Goal: Task Accomplishment & Management: Complete application form

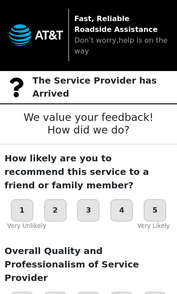
click at [110, 28] on strong "Fast, Reliable Roadside Assistance" at bounding box center [115, 23] width 83 height 19
click at [44, 37] on img at bounding box center [36, 35] width 54 height 22
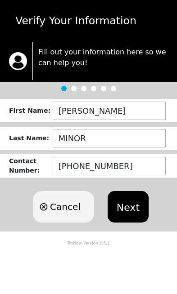
click at [131, 211] on button "Next" at bounding box center [128, 207] width 41 height 32
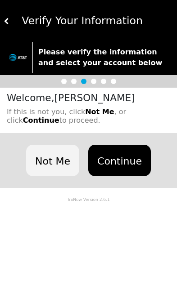
click at [117, 159] on button "Continue" at bounding box center [119, 161] width 63 height 32
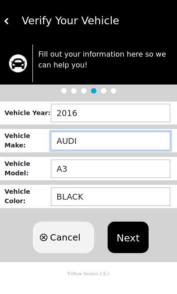
click at [71, 142] on input "AUDI" at bounding box center [110, 141] width 119 height 18
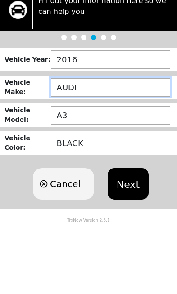
click at [69, 132] on input "AUDI" at bounding box center [110, 141] width 119 height 18
type input "FORD"
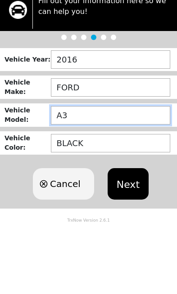
click at [58, 160] on input "A3" at bounding box center [110, 169] width 119 height 18
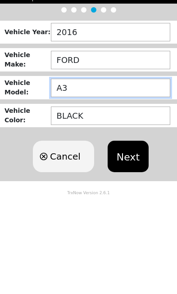
click at [65, 160] on input "A3" at bounding box center [110, 169] width 119 height 18
type input "ESCAPE"
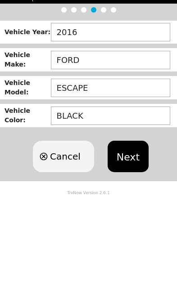
click at [129, 222] on button "Next" at bounding box center [128, 238] width 41 height 32
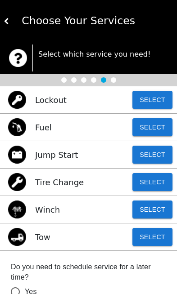
click at [151, 242] on button "Select" at bounding box center [152, 237] width 40 height 18
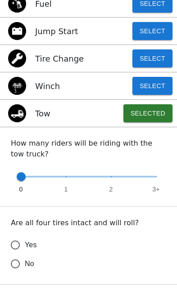
scroll to position [125, 0]
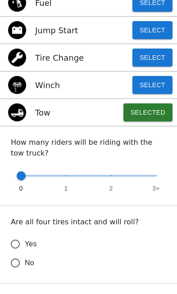
click at [17, 248] on input "Yes" at bounding box center [15, 244] width 19 height 19
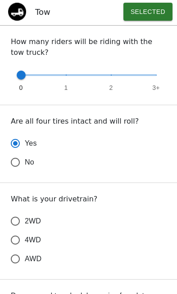
scroll to position [226, 0]
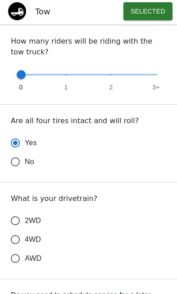
click at [14, 243] on input "4WD" at bounding box center [15, 239] width 19 height 19
radio input "true"
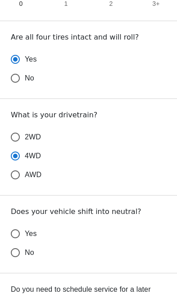
click at [18, 233] on input "Yes" at bounding box center [15, 234] width 19 height 19
radio input "false"
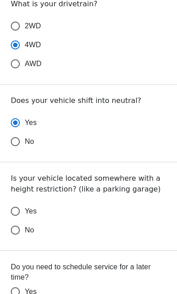
click at [19, 233] on input "No" at bounding box center [15, 230] width 19 height 19
radio input "false"
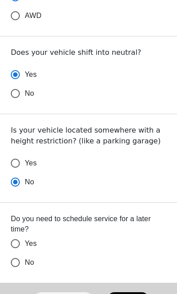
scroll to position [473, 0]
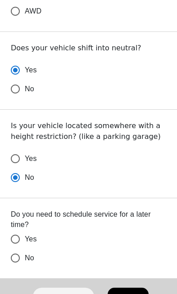
click at [15, 258] on input "No" at bounding box center [15, 258] width 19 height 19
radio input "false"
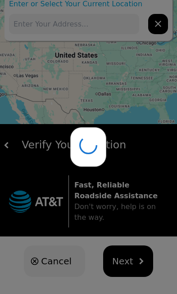
scroll to position [14, 0]
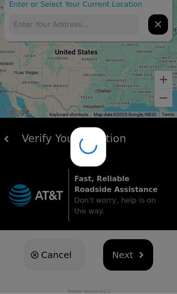
type input "[STREET_ADDRESS][PERSON_NAME]"
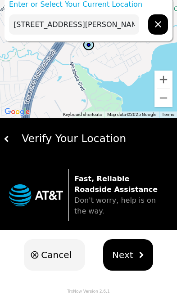
click at [131, 254] on span "Next" at bounding box center [122, 255] width 21 height 14
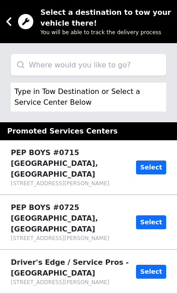
click at [63, 62] on input "search" at bounding box center [88, 65] width 155 height 22
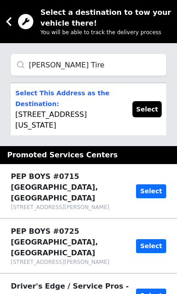
type input "[PERSON_NAME] Tire"
click at [147, 110] on button "Select" at bounding box center [146, 109] width 29 height 16
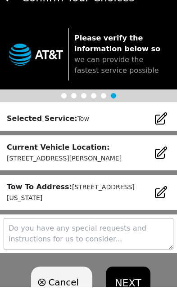
scroll to position [16, 0]
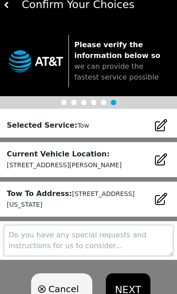
click at [134, 289] on button "NEXT" at bounding box center [128, 290] width 44 height 32
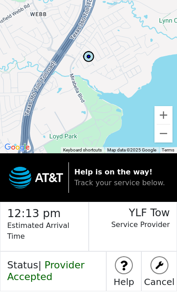
scroll to position [0, 0]
